Goal: Task Accomplishment & Management: Manage account settings

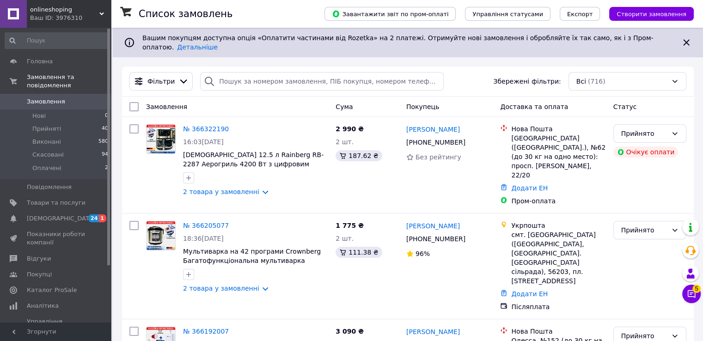
click at [45, 98] on span "Замовлення" at bounding box center [46, 102] width 38 height 8
click at [56, 98] on span "Замовлення" at bounding box center [46, 102] width 38 height 8
click at [46, 215] on span "[DEMOGRAPHIC_DATA]" at bounding box center [61, 219] width 68 height 8
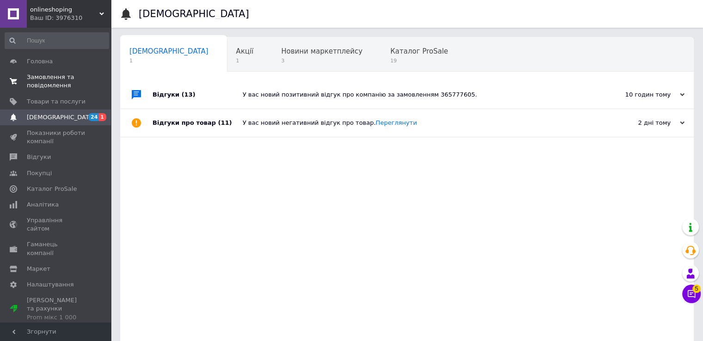
click at [49, 86] on span "Замовлення та повідомлення" at bounding box center [56, 81] width 59 height 17
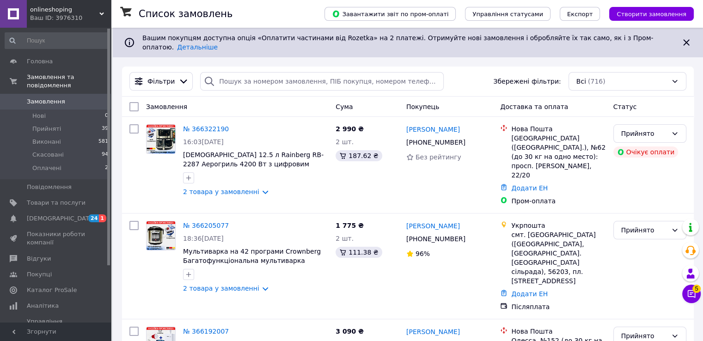
click at [31, 99] on link "Замовлення 0" at bounding box center [57, 102] width 114 height 16
click at [49, 215] on span "[DEMOGRAPHIC_DATA]" at bounding box center [61, 219] width 68 height 8
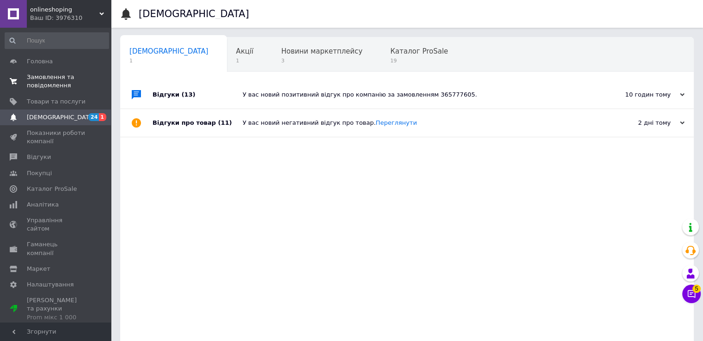
click at [57, 83] on span "Замовлення та повідомлення" at bounding box center [56, 81] width 59 height 17
